Goal: Transaction & Acquisition: Purchase product/service

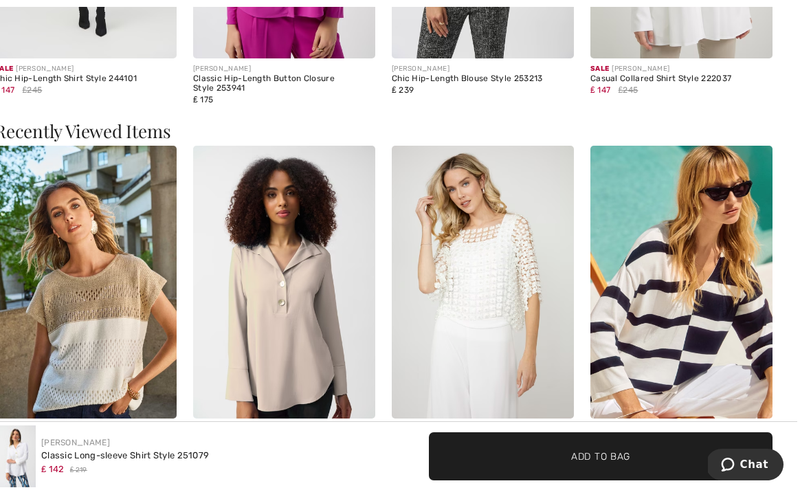
scroll to position [1445, 0]
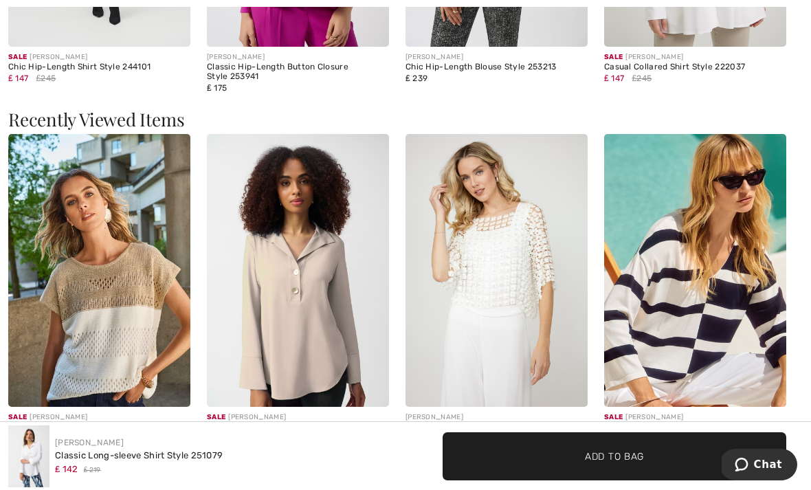
click at [299, 309] on img at bounding box center [298, 270] width 182 height 273
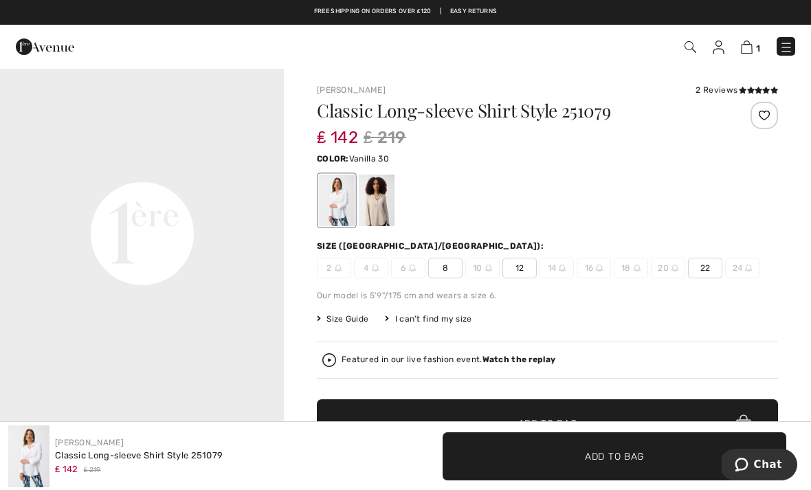
scroll to position [1, 0]
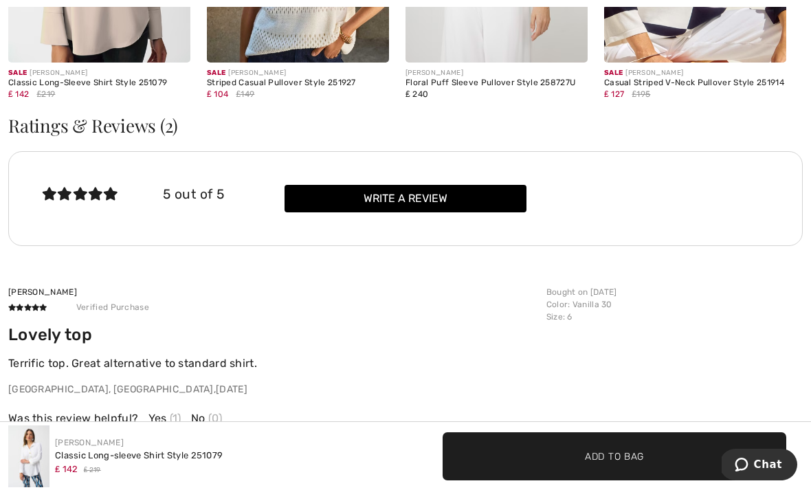
scroll to position [1846, 0]
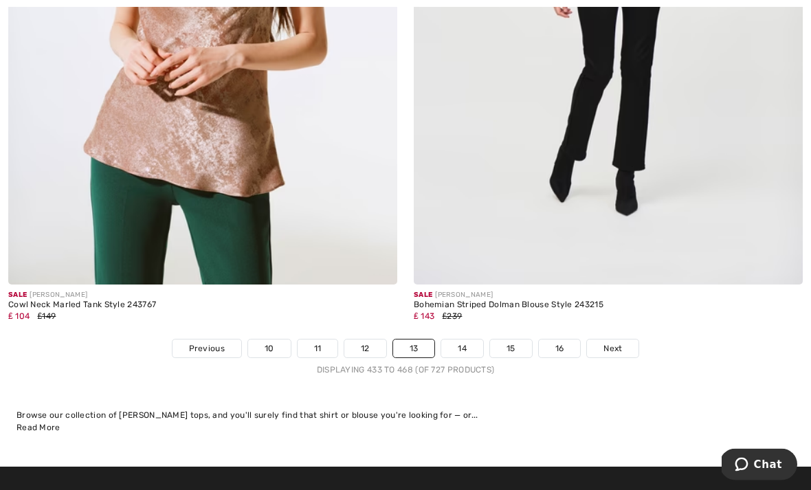
scroll to position [11891, 0]
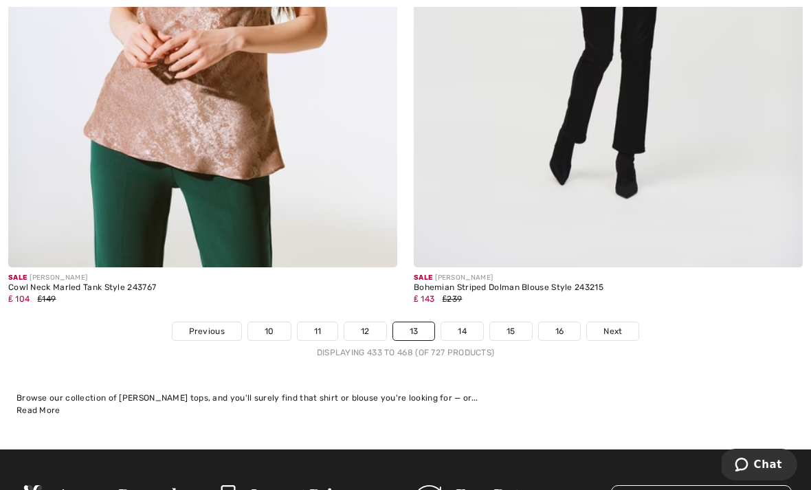
click at [212, 325] on span "Previous" at bounding box center [207, 331] width 36 height 12
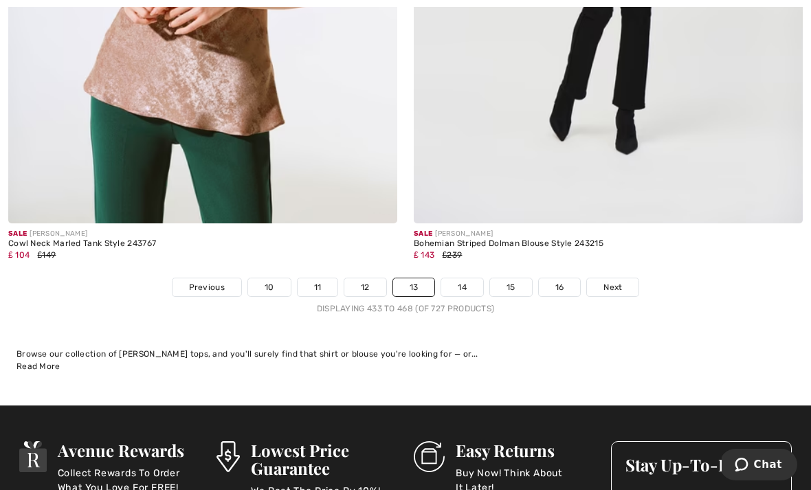
click at [212, 284] on link "Previous" at bounding box center [206, 287] width 69 height 18
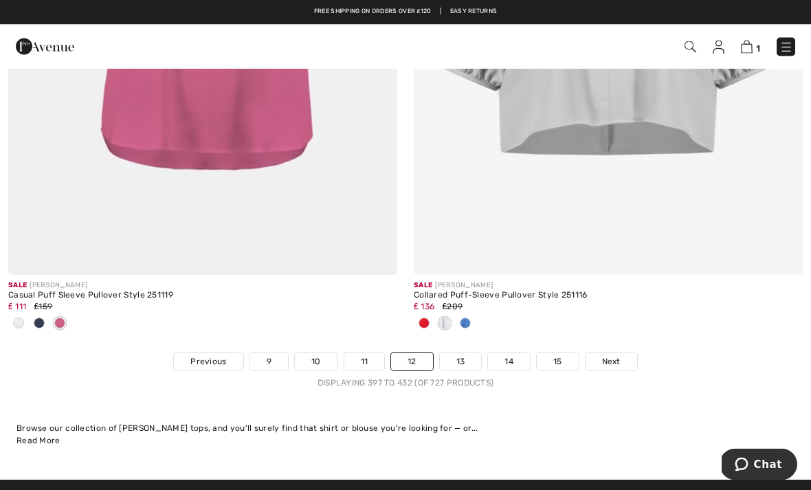
scroll to position [12019, 0]
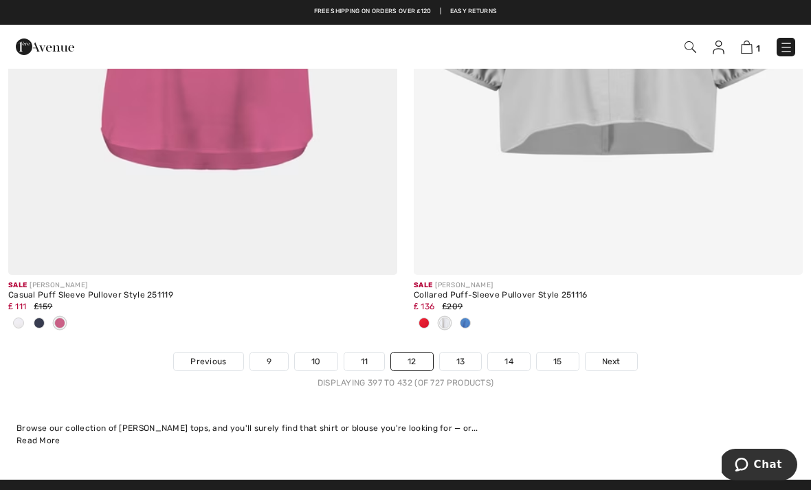
click at [218, 358] on link "Previous" at bounding box center [208, 361] width 69 height 18
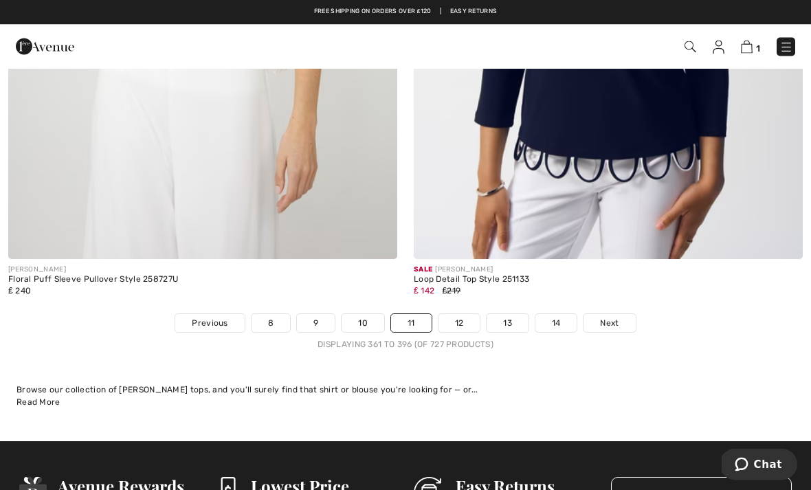
scroll to position [11869, 0]
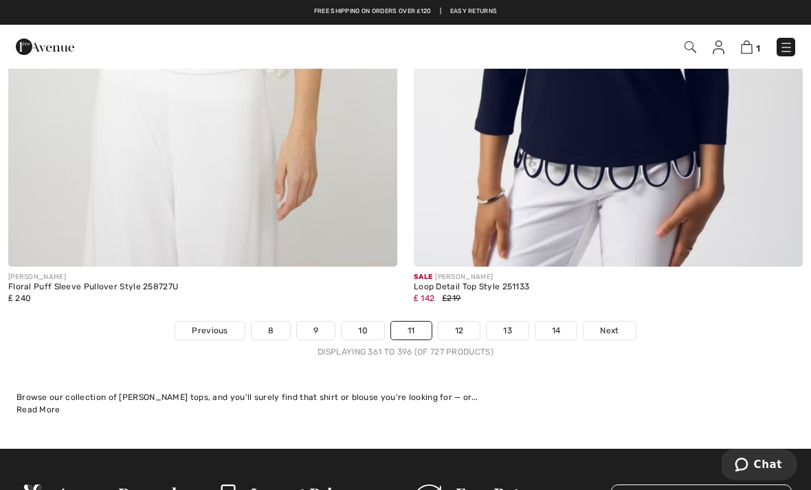
click at [216, 324] on span "Previous" at bounding box center [210, 330] width 36 height 12
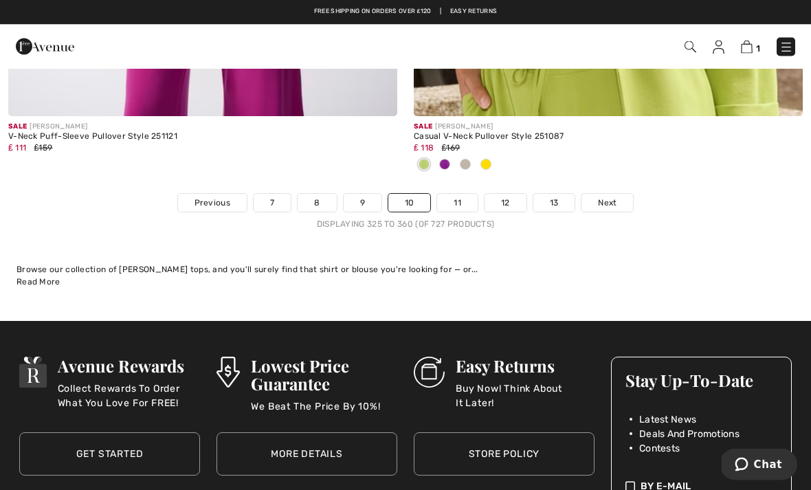
scroll to position [11996, 0]
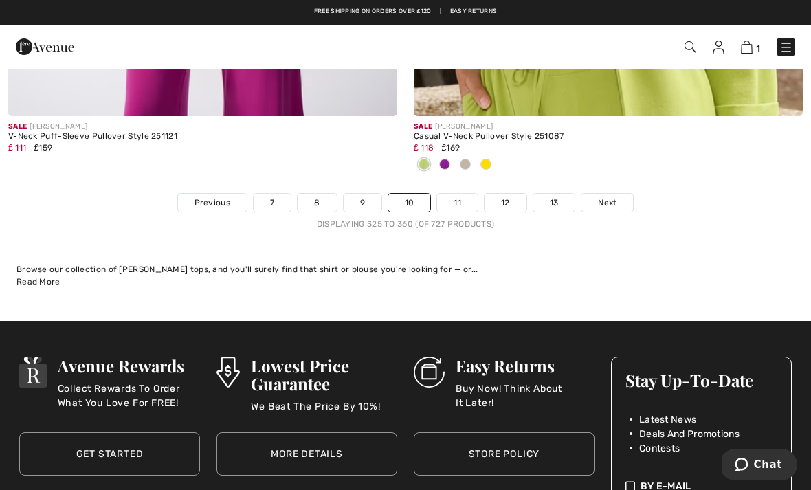
click at [678, 263] on div "Browse our collection of [PERSON_NAME] tops, and you'll surely find that shirt …" at bounding box center [405, 269] width 778 height 12
click at [262, 194] on link "7" at bounding box center [271, 203] width 37 height 18
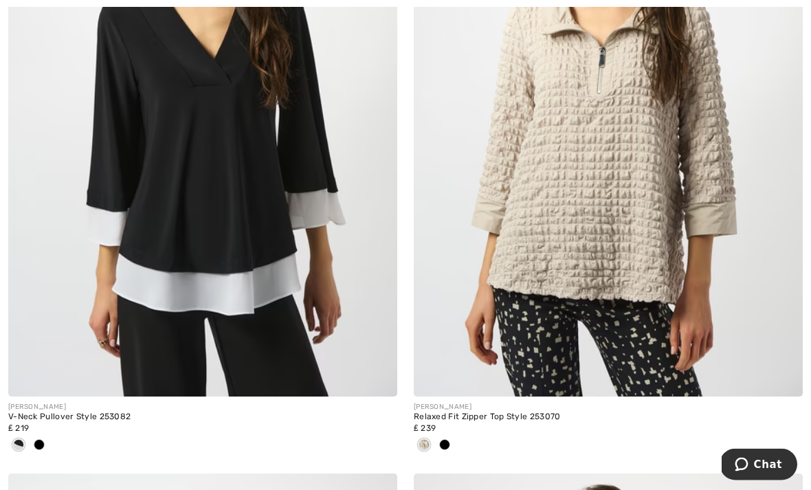
scroll to position [7029, 0]
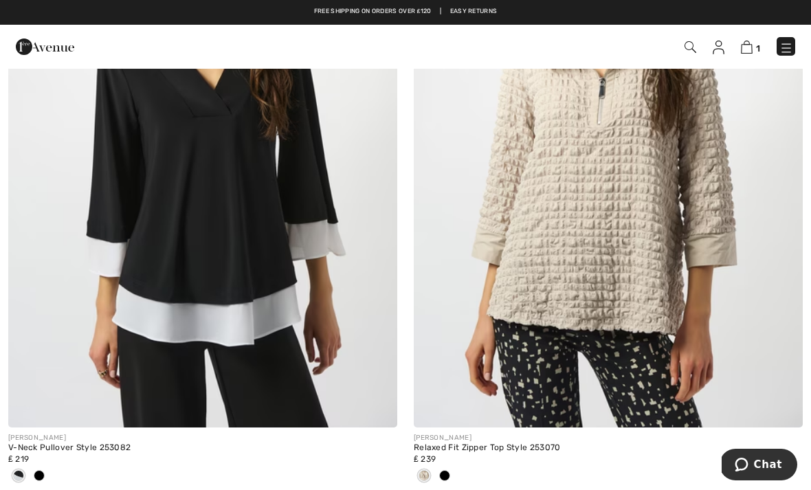
click at [233, 291] on img at bounding box center [202, 135] width 389 height 583
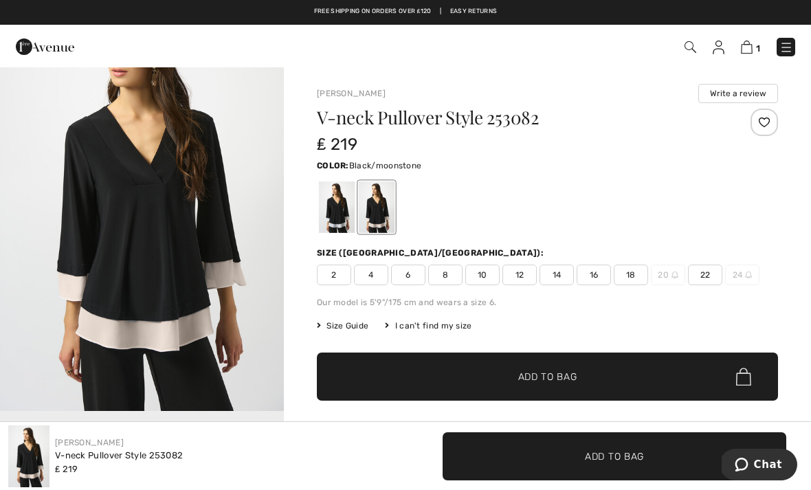
scroll to position [82, 0]
click at [337, 209] on div at bounding box center [337, 207] width 36 height 52
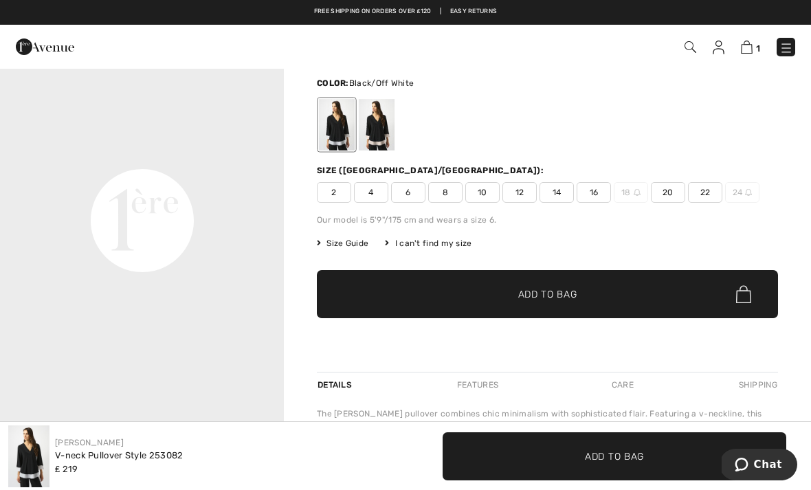
click at [751, 52] on img at bounding box center [747, 47] width 12 height 13
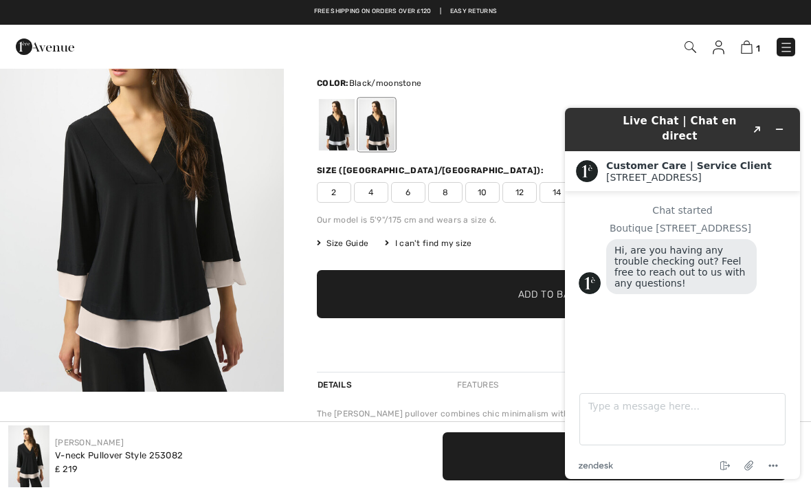
click at [750, 49] on img at bounding box center [747, 47] width 12 height 13
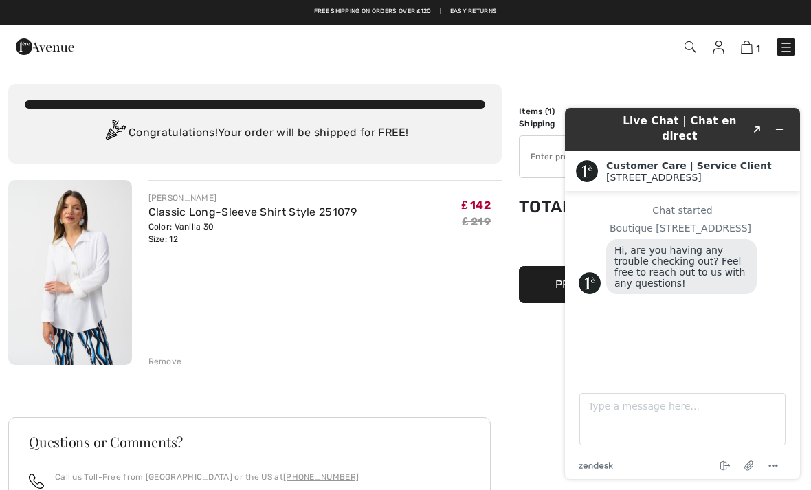
click at [744, 58] on div "1 Checkout" at bounding box center [572, 47] width 466 height 28
click at [179, 363] on div "Remove" at bounding box center [165, 361] width 34 height 12
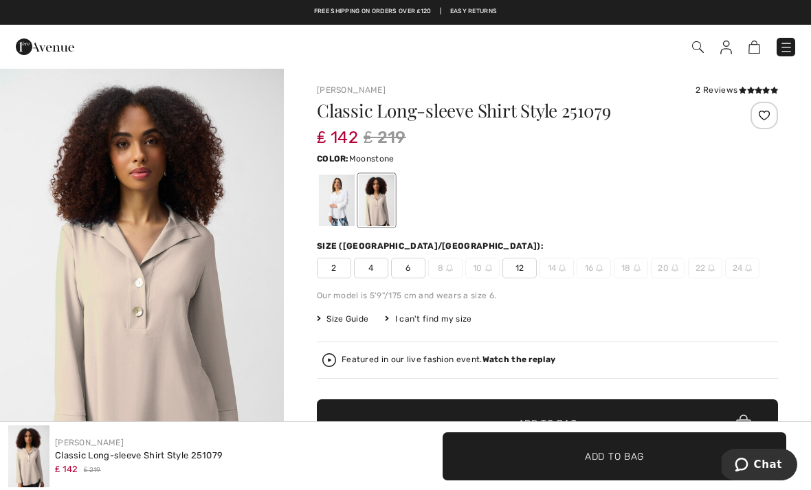
click at [348, 200] on div at bounding box center [337, 200] width 36 height 52
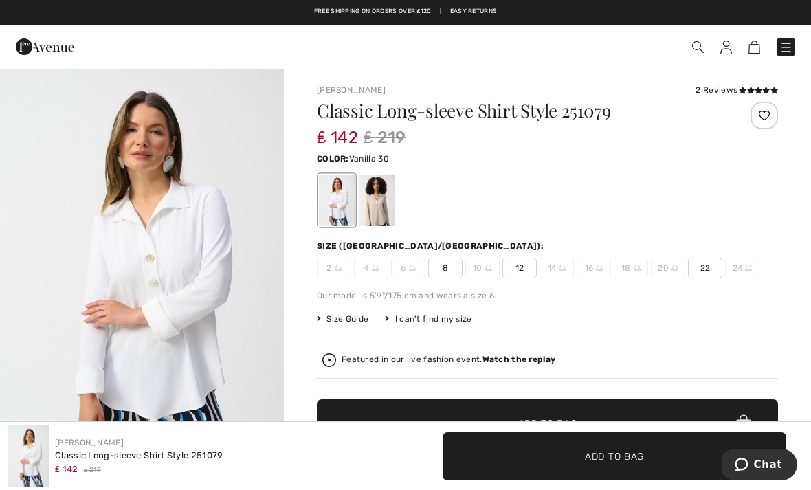
click at [529, 267] on span "12" at bounding box center [519, 268] width 34 height 21
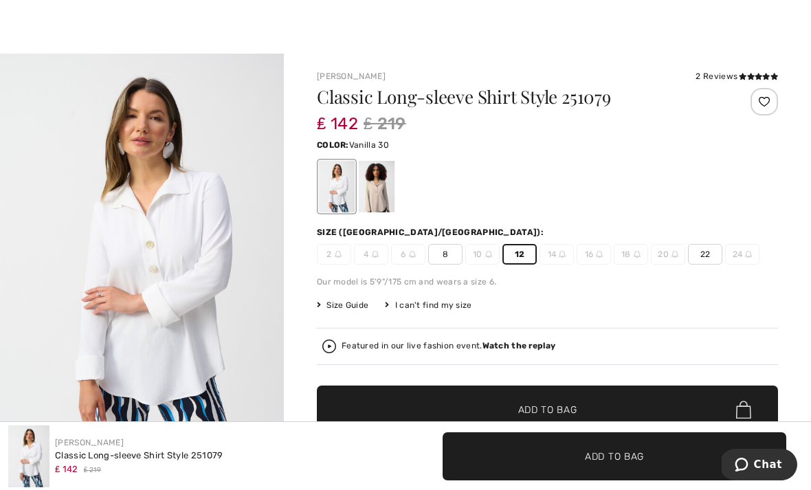
scroll to position [14, 0]
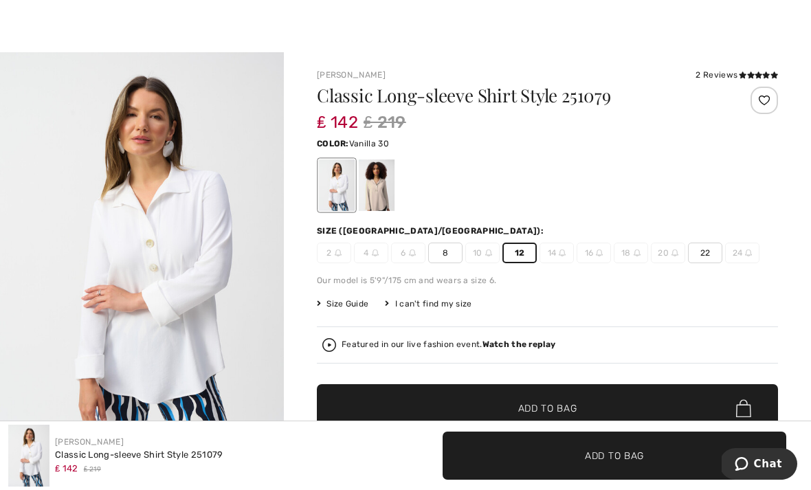
click at [548, 411] on span "Add to Bag" at bounding box center [547, 409] width 59 height 14
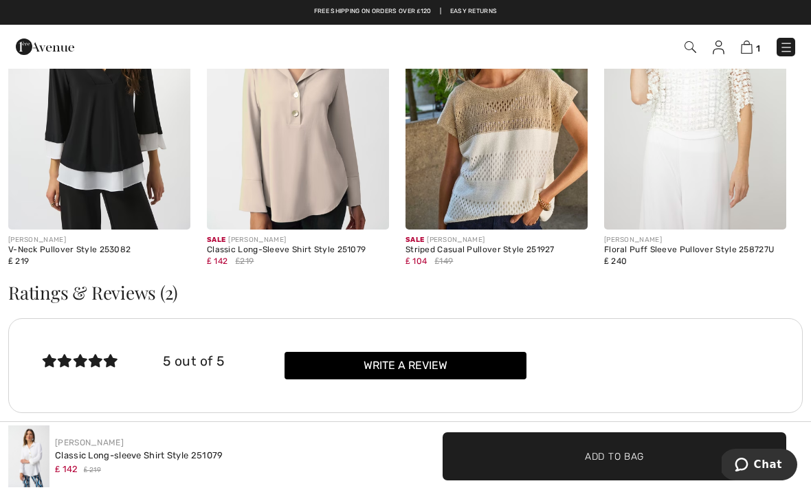
scroll to position [1652, 0]
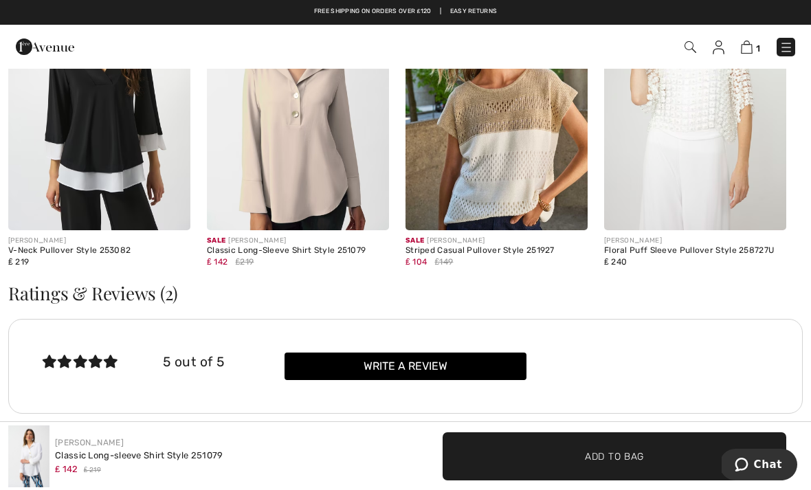
click at [109, 136] on img at bounding box center [99, 93] width 182 height 273
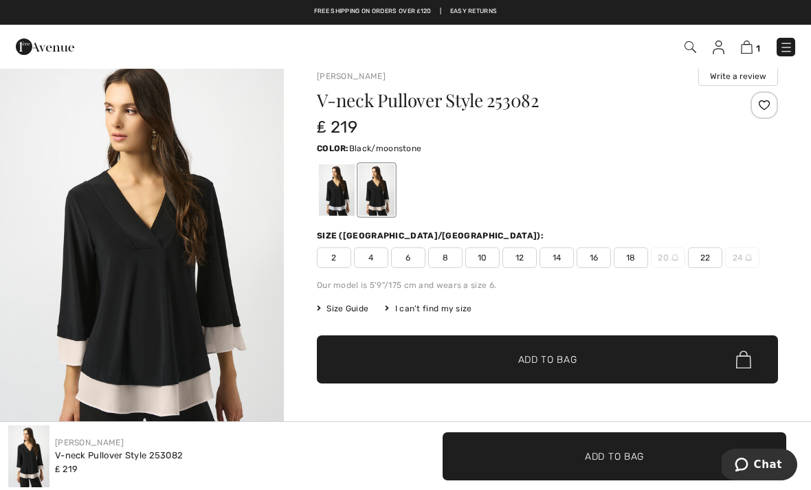
scroll to position [19, 0]
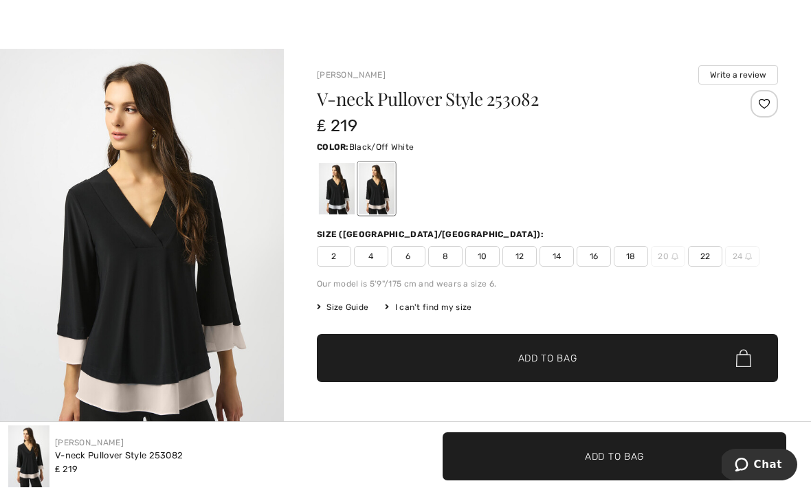
click at [341, 191] on div at bounding box center [337, 189] width 36 height 52
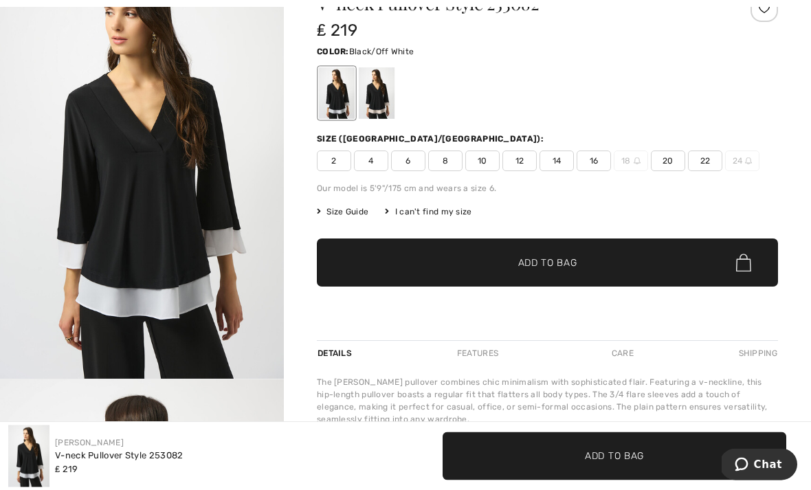
scroll to position [114, 0]
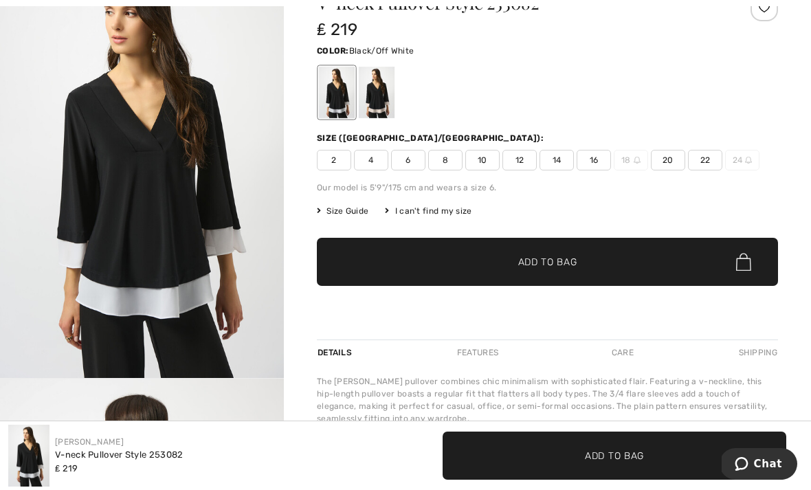
click at [562, 276] on span "✔ Added to Bag Add to Bag" at bounding box center [547, 262] width 461 height 48
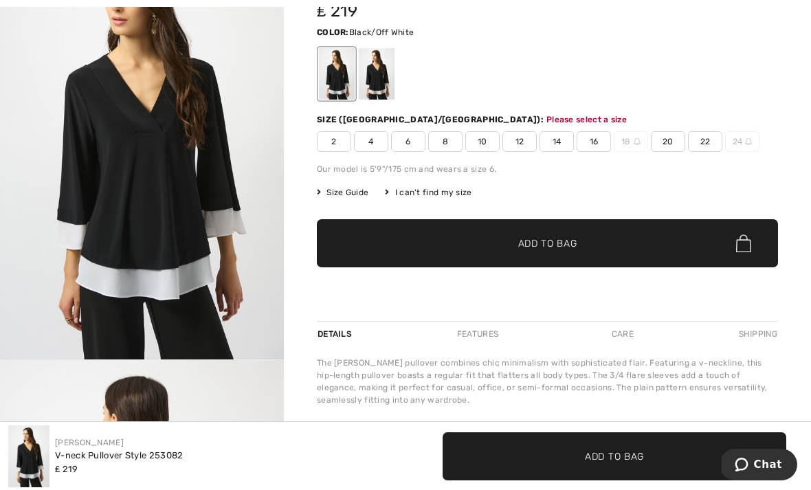
scroll to position [148, 0]
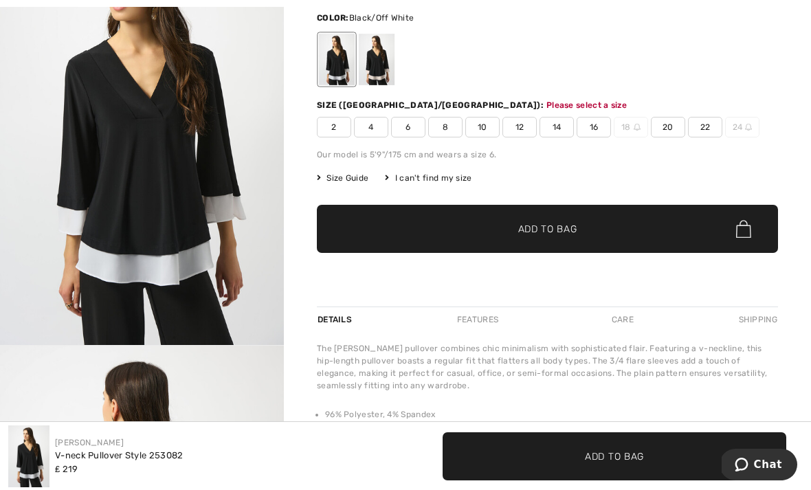
click at [519, 126] on span "12" at bounding box center [519, 127] width 34 height 21
click at [550, 239] on span "✔ Added to Bag Add to Bag" at bounding box center [547, 229] width 461 height 48
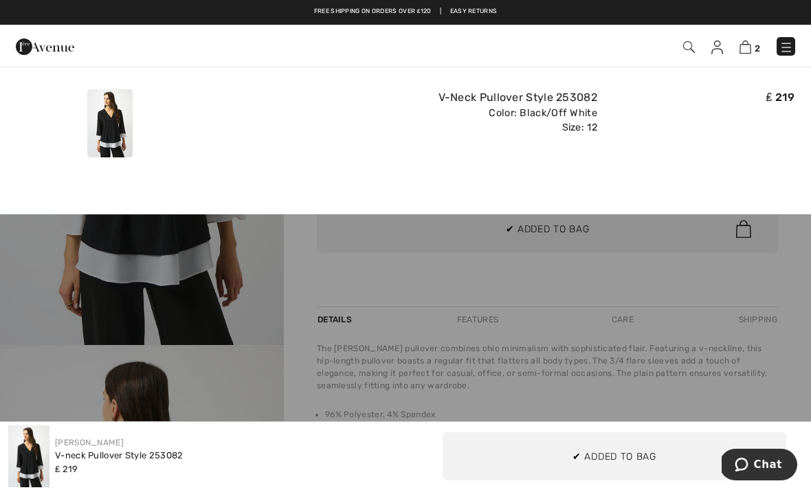
click at [750, 53] on img at bounding box center [745, 47] width 12 height 13
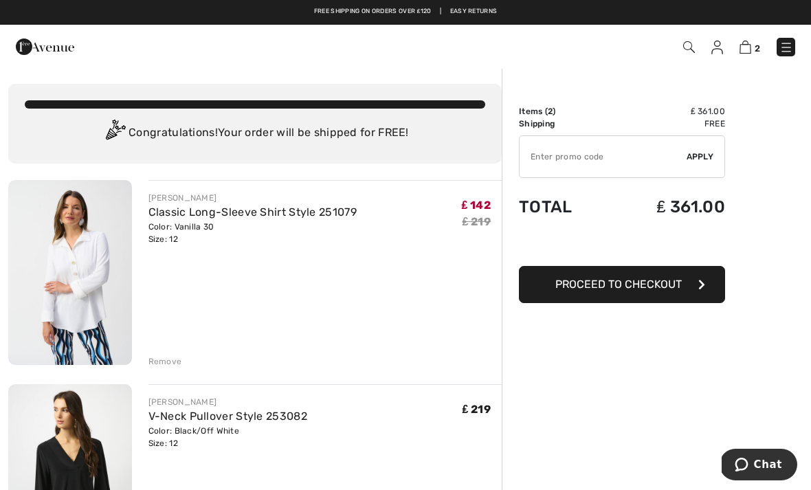
click at [790, 50] on img at bounding box center [786, 48] width 14 height 14
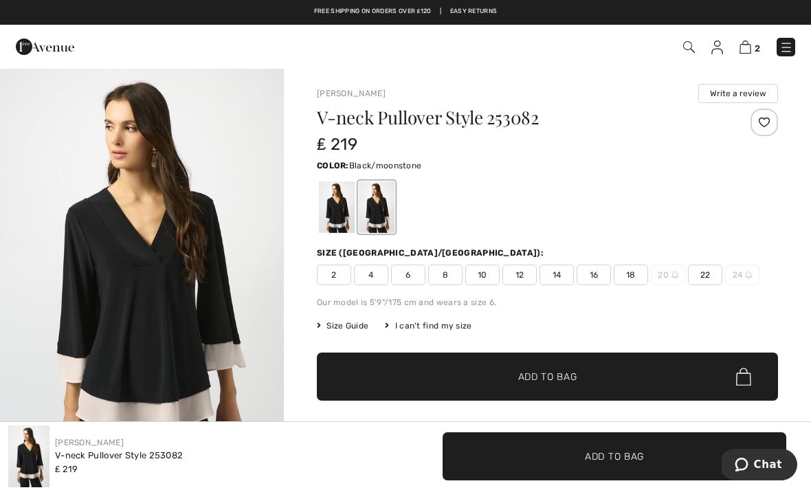
click at [686, 53] on img at bounding box center [689, 47] width 12 height 12
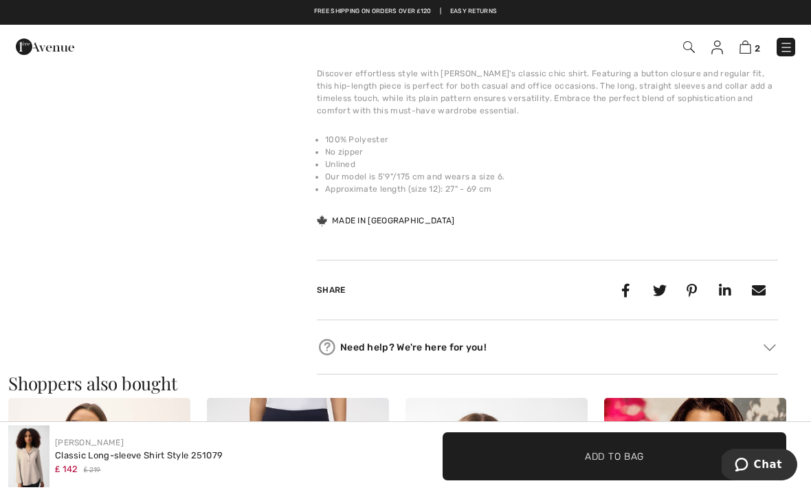
click at [723, 53] on img at bounding box center [717, 48] width 12 height 14
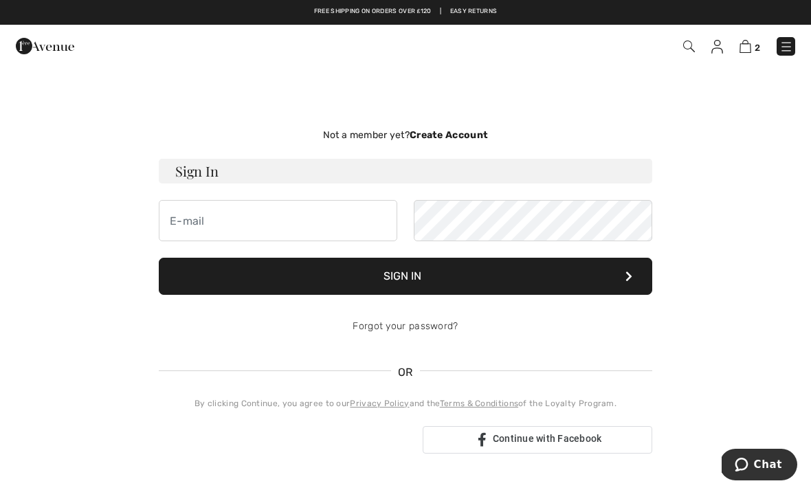
click at [741, 52] on img at bounding box center [745, 46] width 12 height 13
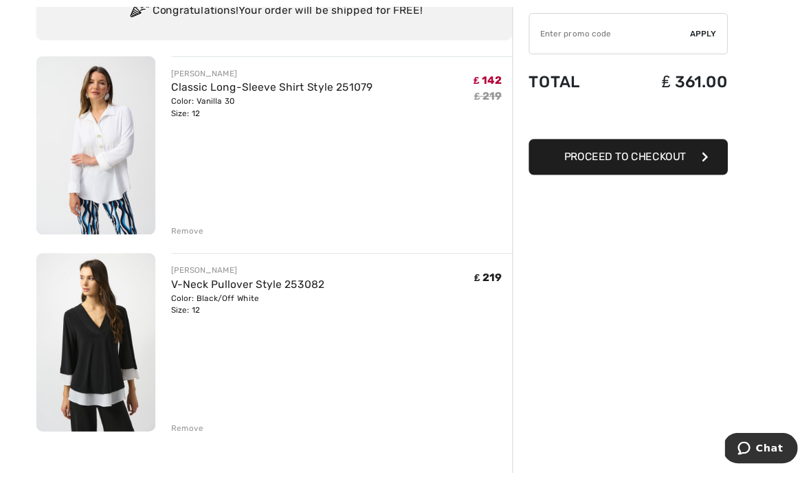
scroll to position [143, 0]
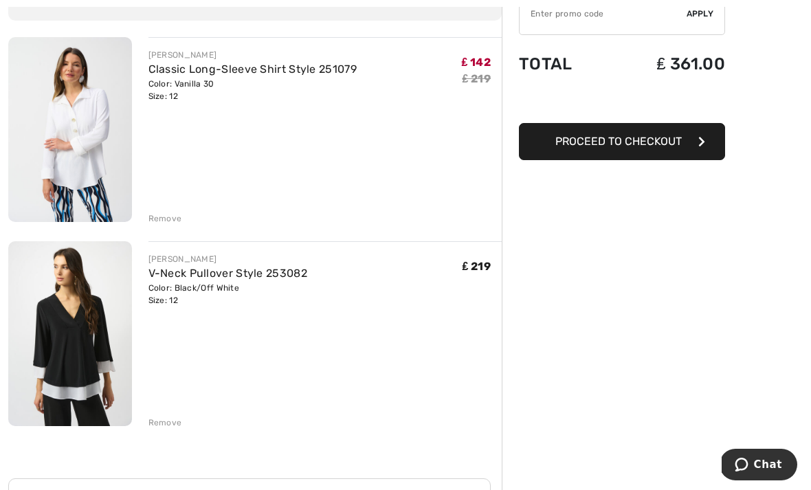
click at [86, 117] on img at bounding box center [70, 129] width 124 height 185
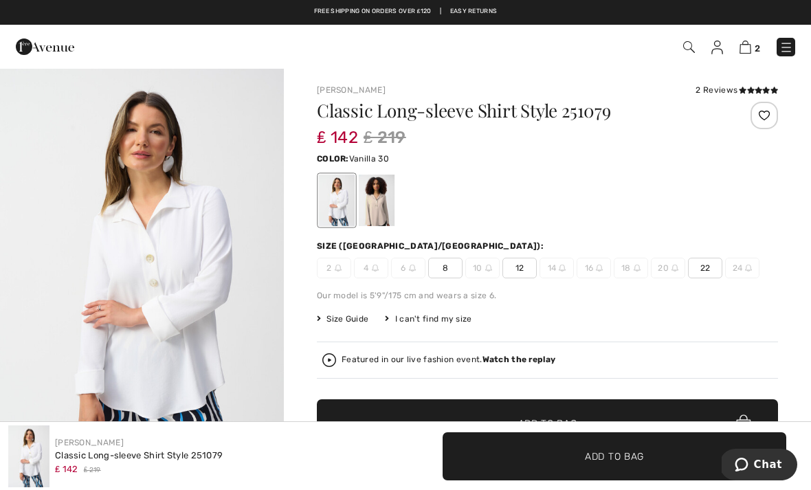
click at [747, 50] on img at bounding box center [745, 47] width 12 height 13
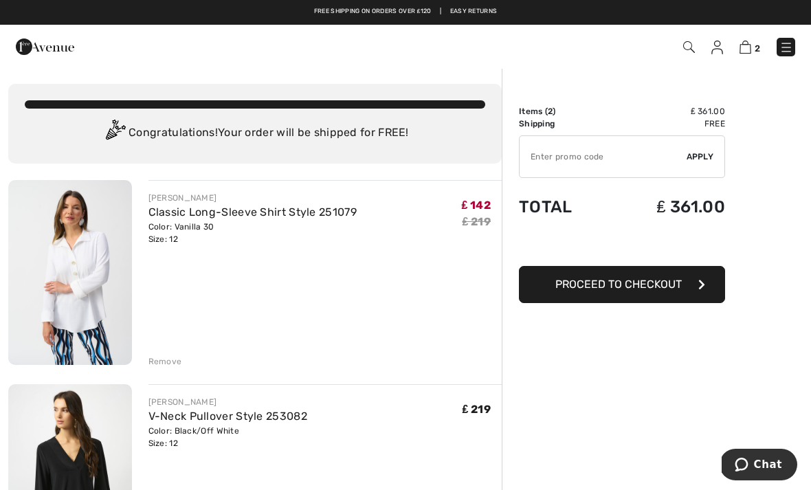
click at [170, 365] on div "Remove" at bounding box center [165, 361] width 34 height 12
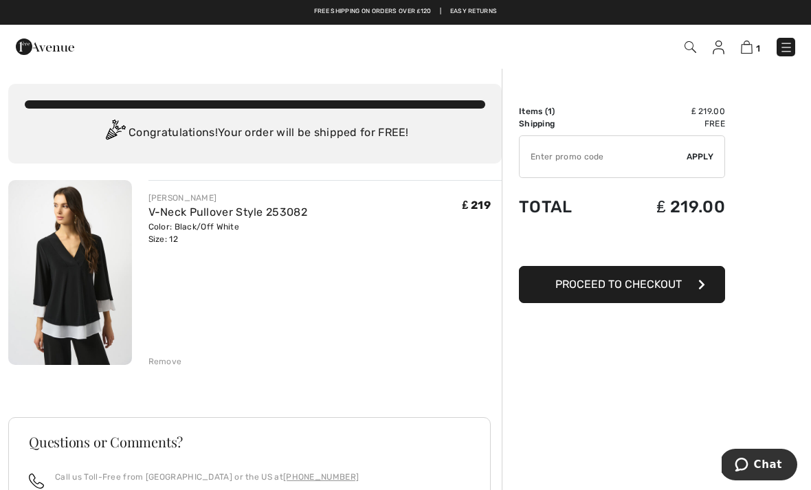
click at [342, 324] on div "[PERSON_NAME] V-Neck Pullover Style 253082 Color: Black/Off White Size: 12 Fina…" at bounding box center [325, 274] width 354 height 188
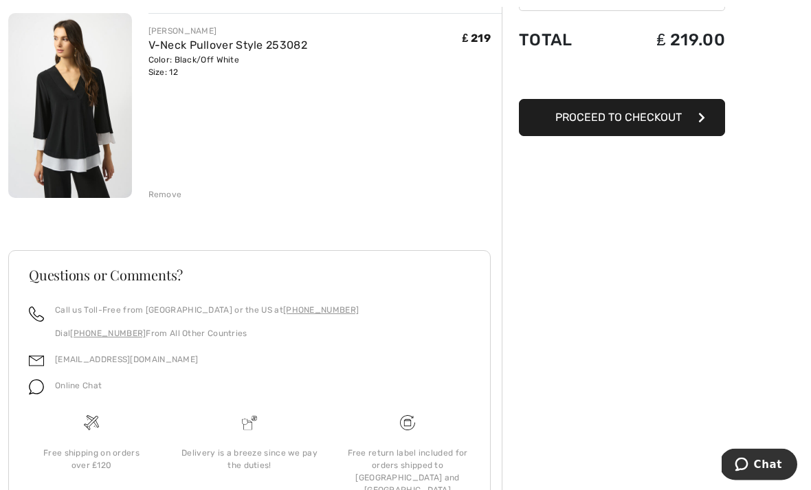
scroll to position [185, 0]
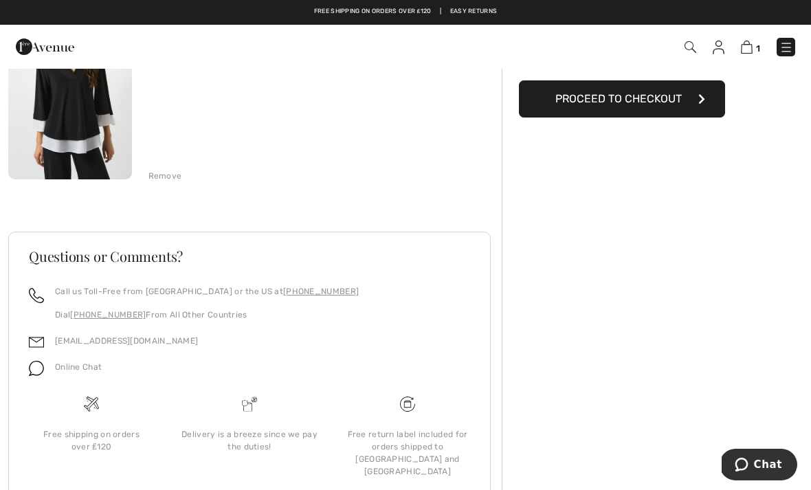
click at [423, 435] on div "Free return label included for orders shipped to [GEOGRAPHIC_DATA] and [GEOGRAP…" at bounding box center [407, 452] width 136 height 49
click at [394, 440] on div "Free return label included for orders shipped to [GEOGRAPHIC_DATA] and [GEOGRAP…" at bounding box center [407, 452] width 136 height 49
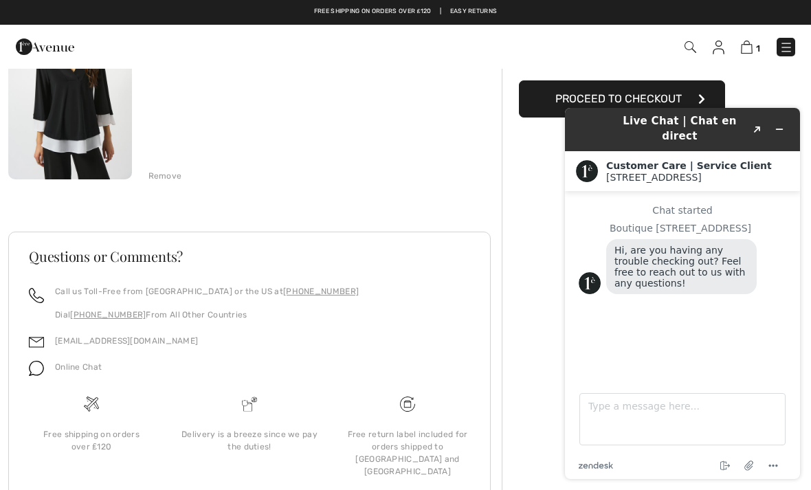
click at [751, 42] on img at bounding box center [747, 47] width 12 height 13
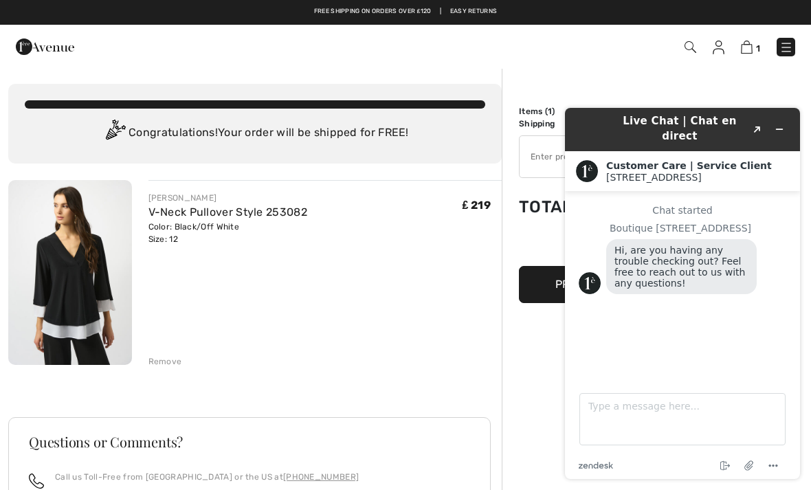
click at [173, 365] on div "Remove" at bounding box center [165, 361] width 34 height 12
